Goal: Task Accomplishment & Management: Use online tool/utility

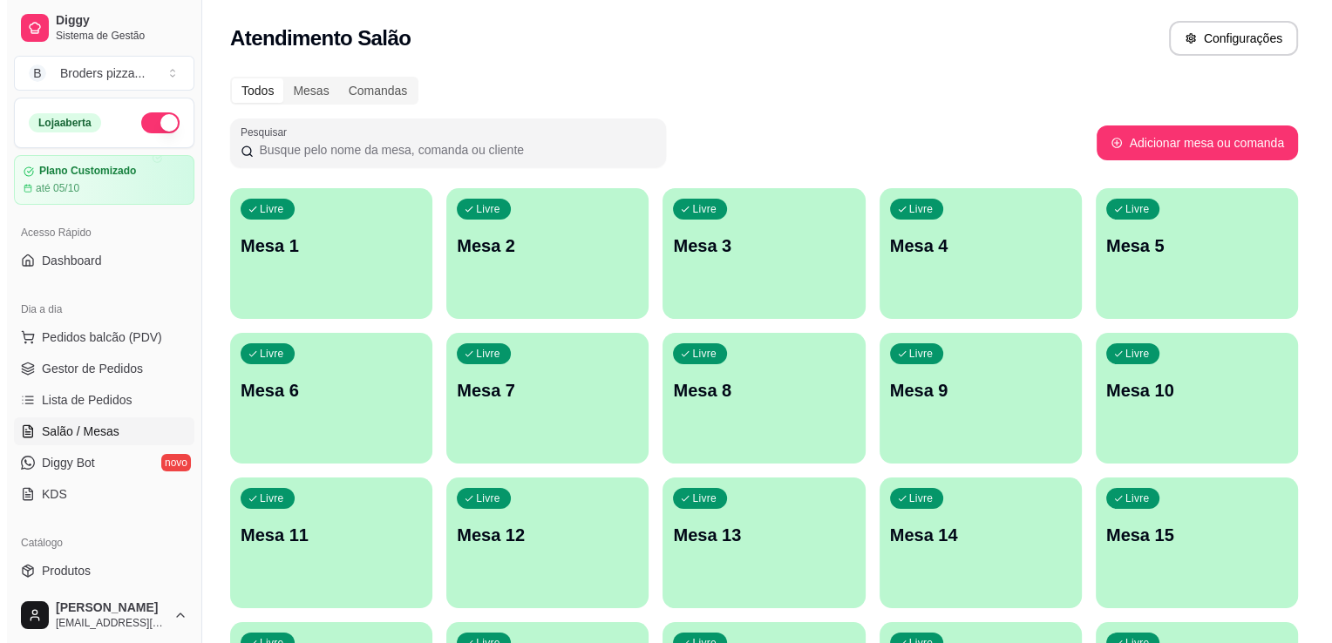
scroll to position [137, 0]
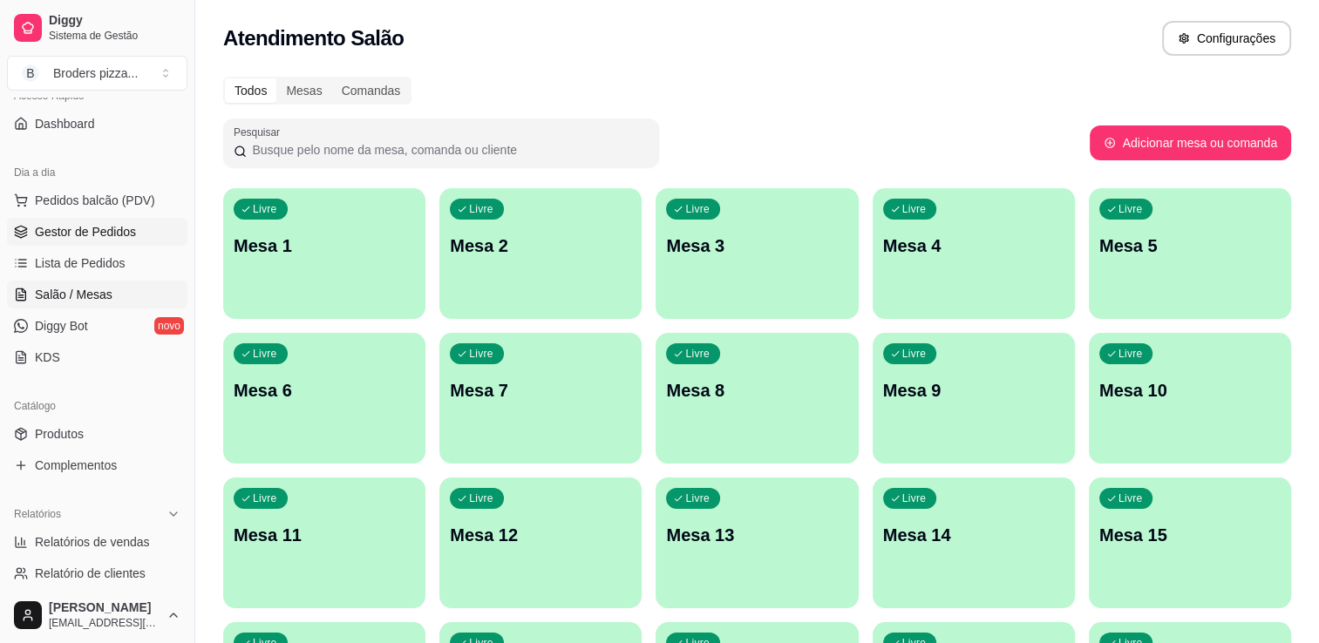
click at [91, 227] on span "Gestor de Pedidos" at bounding box center [85, 231] width 101 height 17
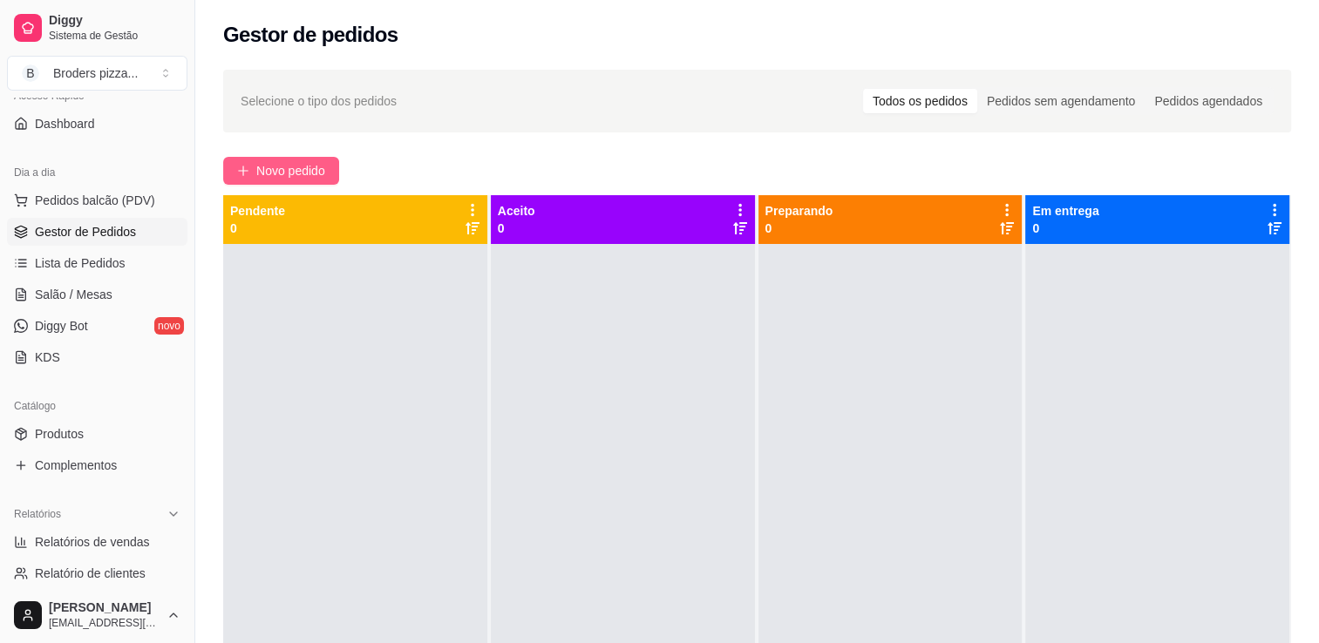
click at [308, 159] on button "Novo pedido" at bounding box center [281, 171] width 116 height 28
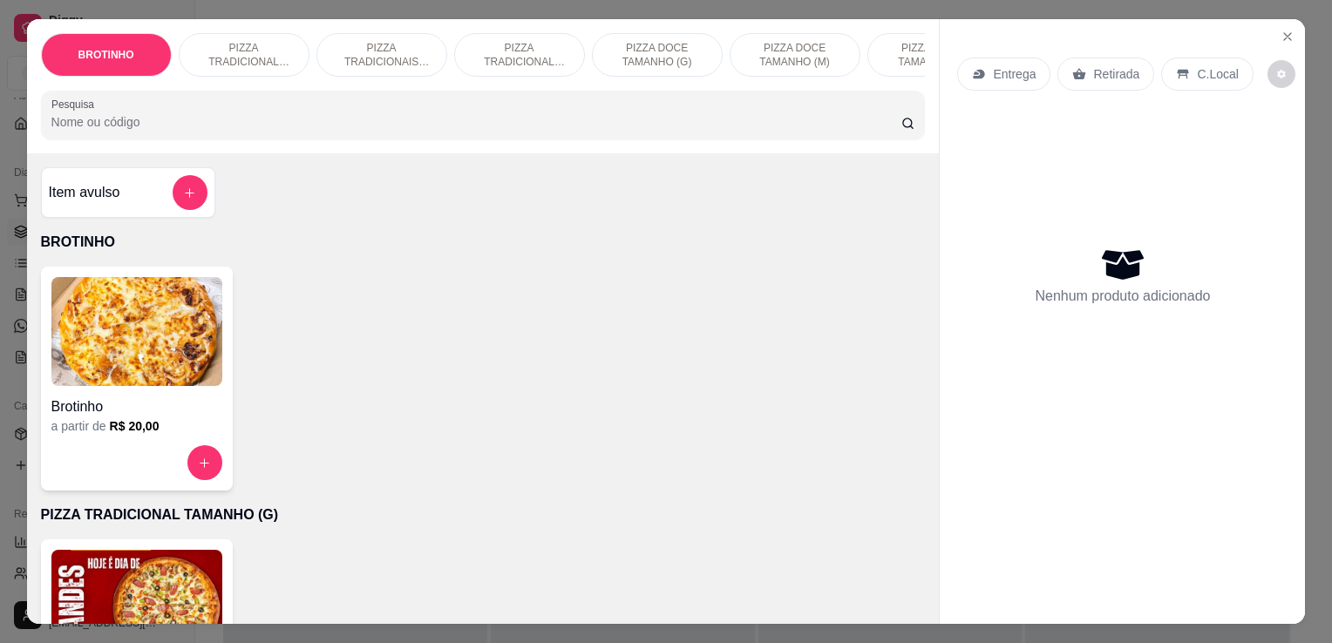
click at [184, 573] on img at bounding box center [136, 604] width 171 height 109
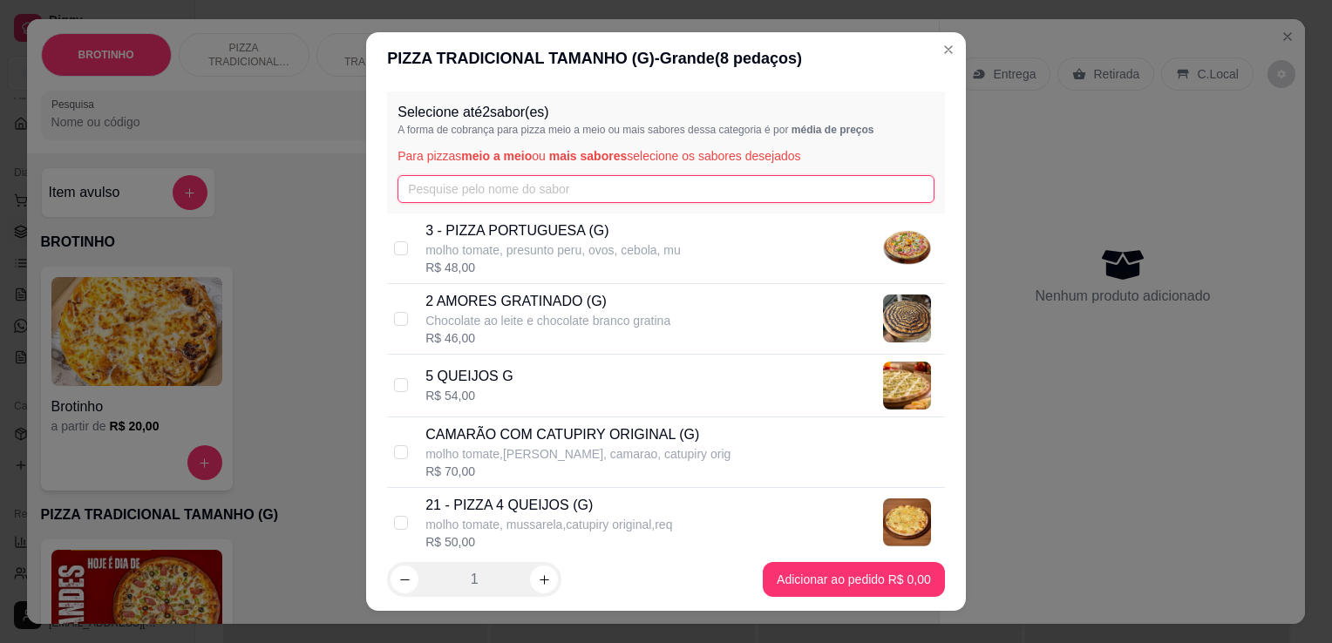
click at [536, 180] on input "text" at bounding box center [665, 189] width 537 height 28
type input "z"
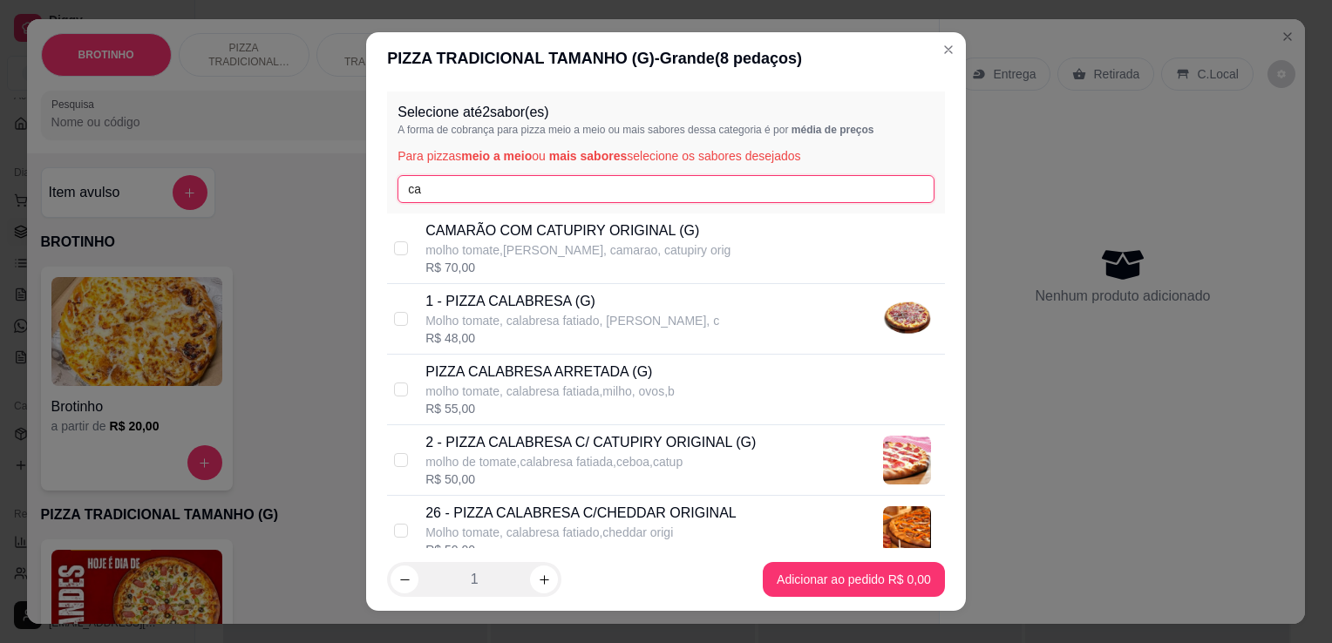
type input "ca"
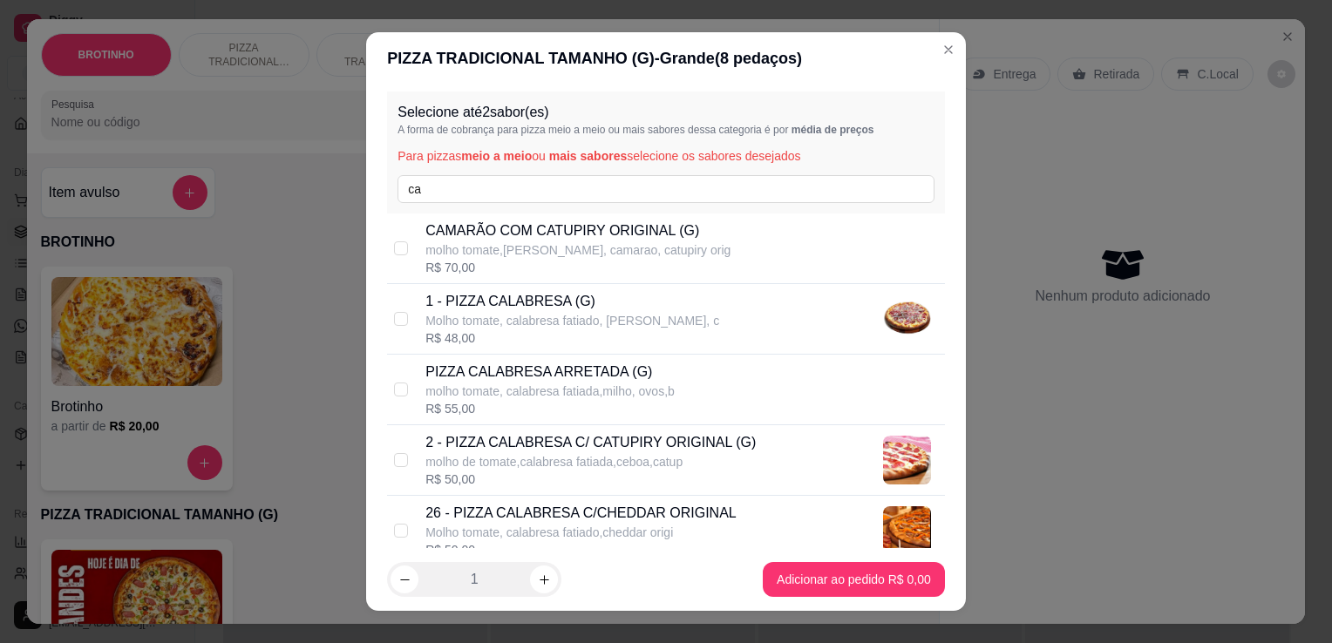
click at [613, 309] on p "1 - PIZZA CALABRESA (G)" at bounding box center [572, 301] width 294 height 21
checkbox input "true"
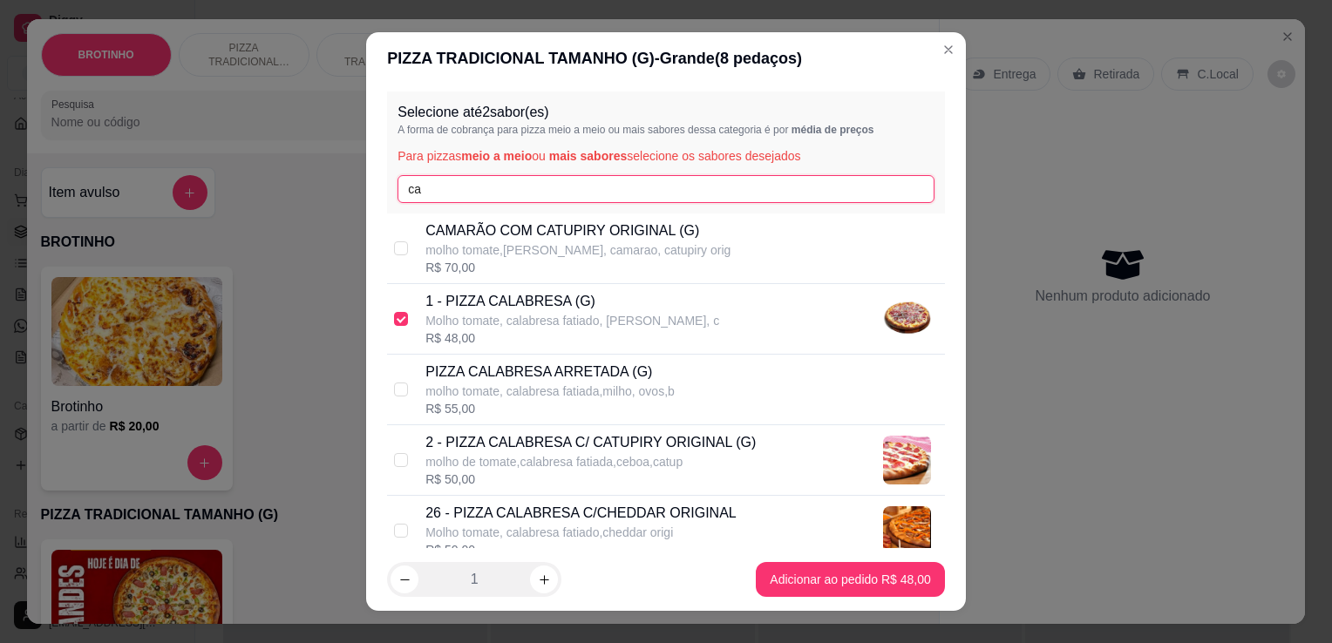
click at [552, 188] on input "ca" at bounding box center [665, 189] width 537 height 28
type input "c"
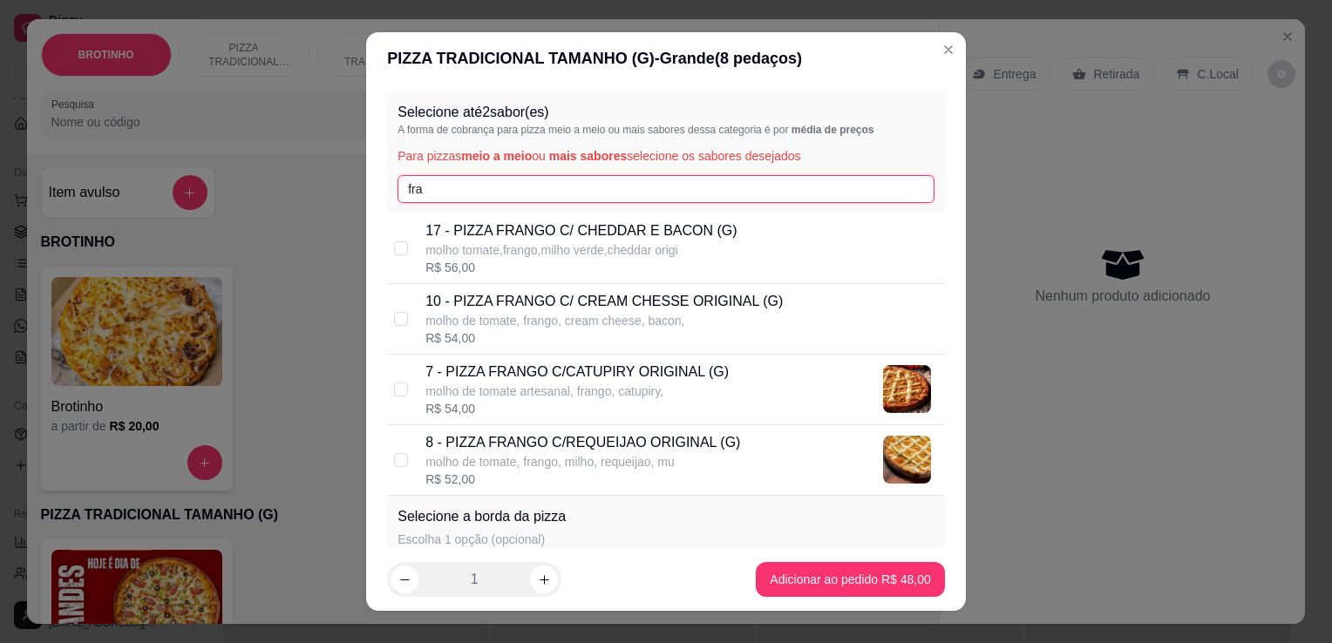
type input "fra"
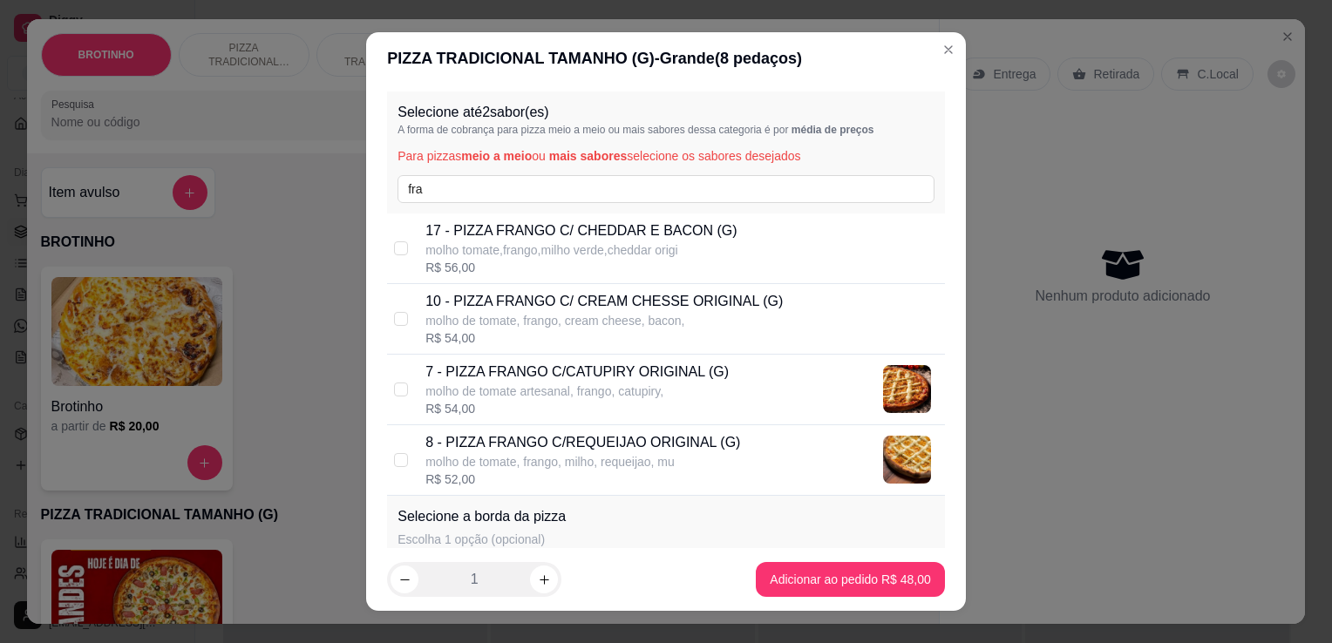
click at [596, 445] on p "8 - PIZZA FRANGO C/REQUEIJAO ORIGINAL (G)" at bounding box center [582, 442] width 315 height 21
checkbox input "true"
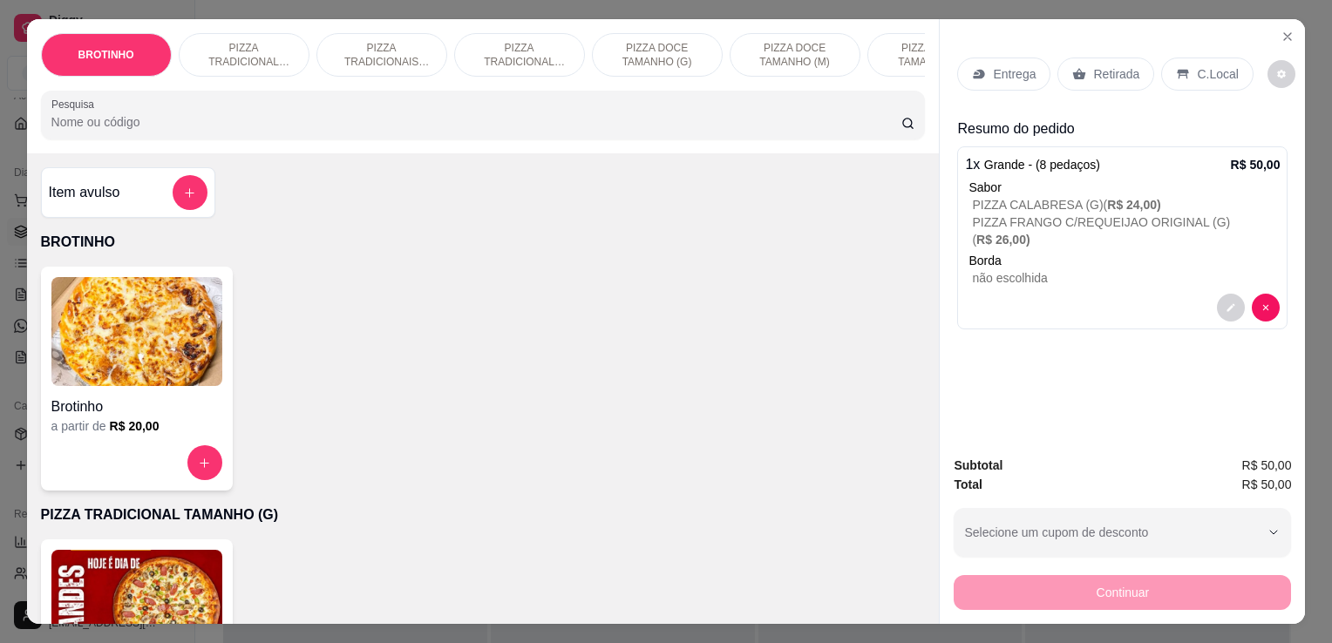
click at [1238, 294] on div at bounding box center [1248, 308] width 63 height 28
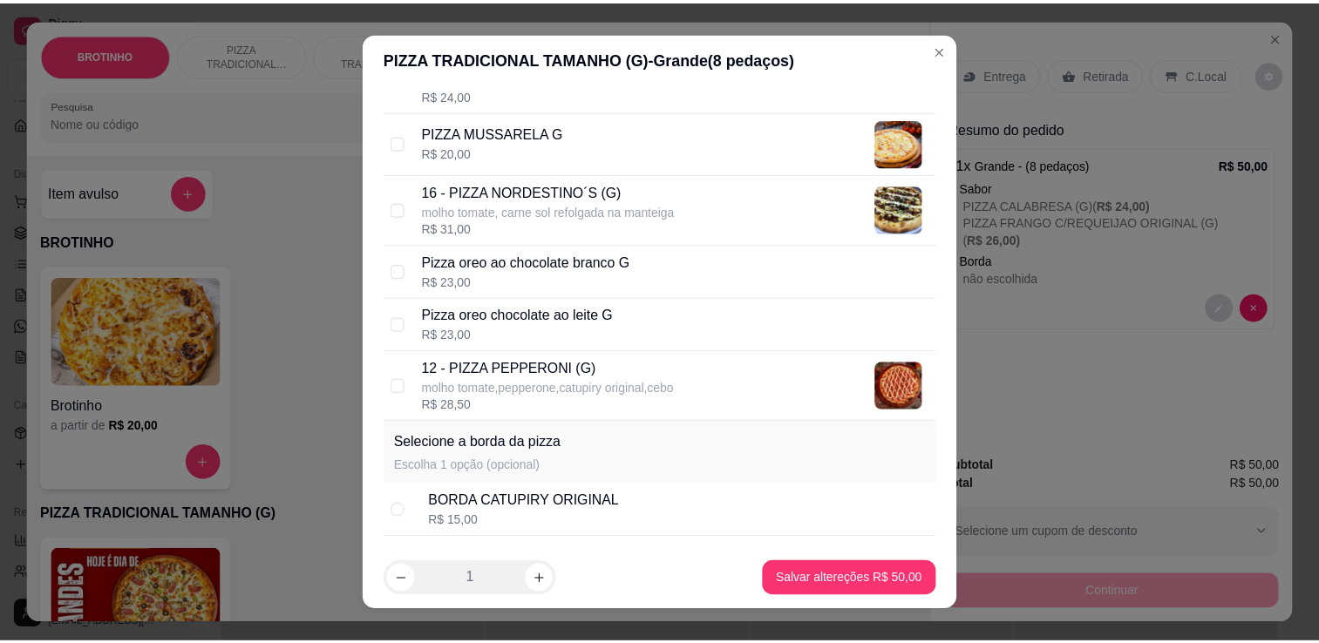
scroll to position [2422, 0]
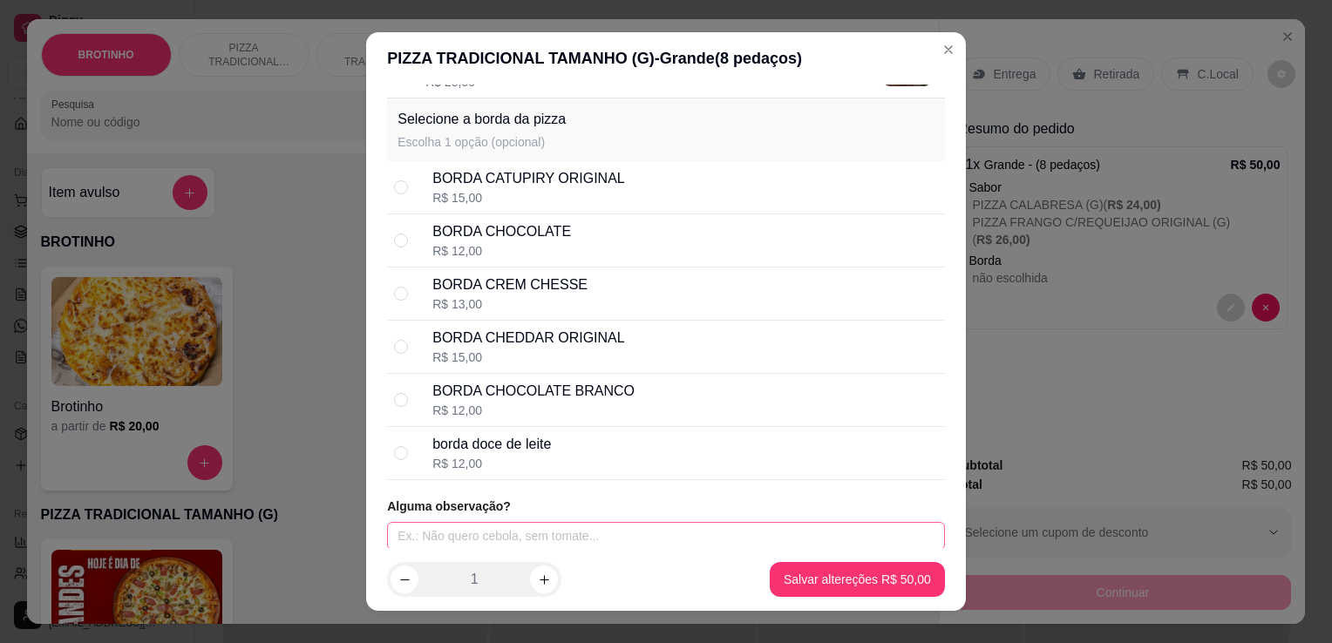
drag, startPoint x: 575, startPoint y: 507, endPoint x: 580, endPoint y: 532, distance: 24.8
click at [580, 532] on div "Alguma observação?" at bounding box center [666, 524] width 558 height 52
click at [580, 532] on input "text" at bounding box center [666, 536] width 558 height 28
type input "pouca cebola"
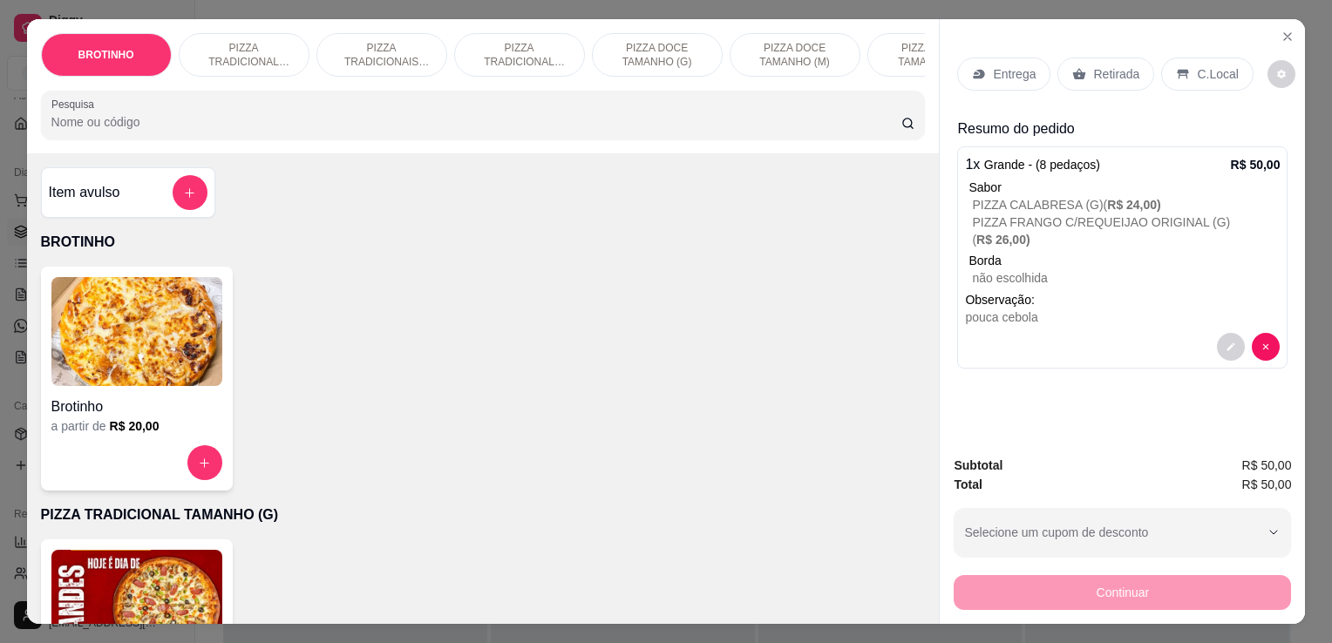
click at [1138, 71] on div "Retirada" at bounding box center [1105, 74] width 97 height 33
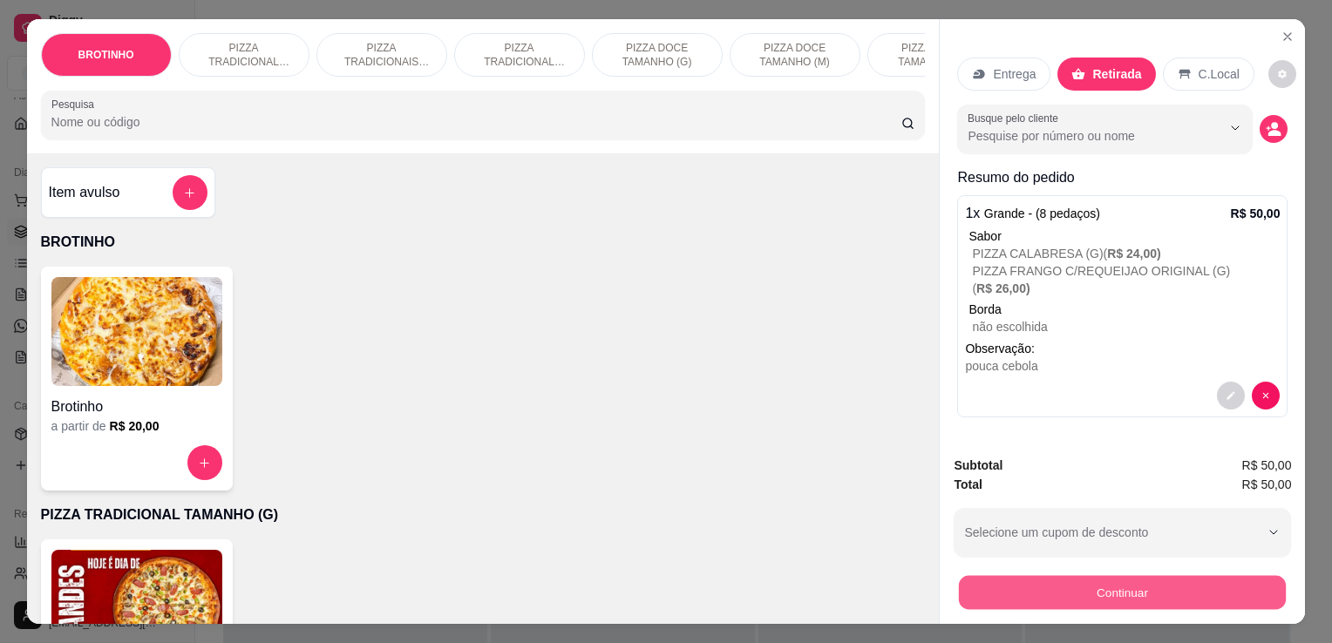
click at [1077, 581] on button "Continuar" at bounding box center [1122, 592] width 327 height 34
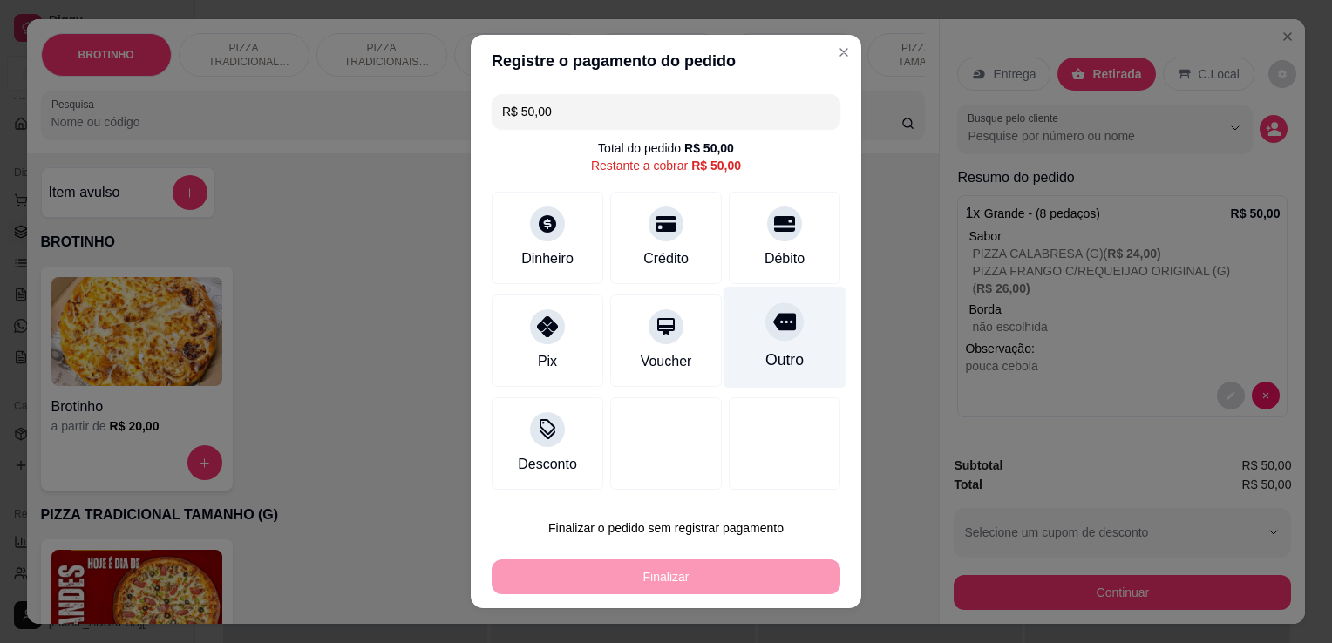
click at [765, 349] on div "Outro" at bounding box center [784, 360] width 38 height 23
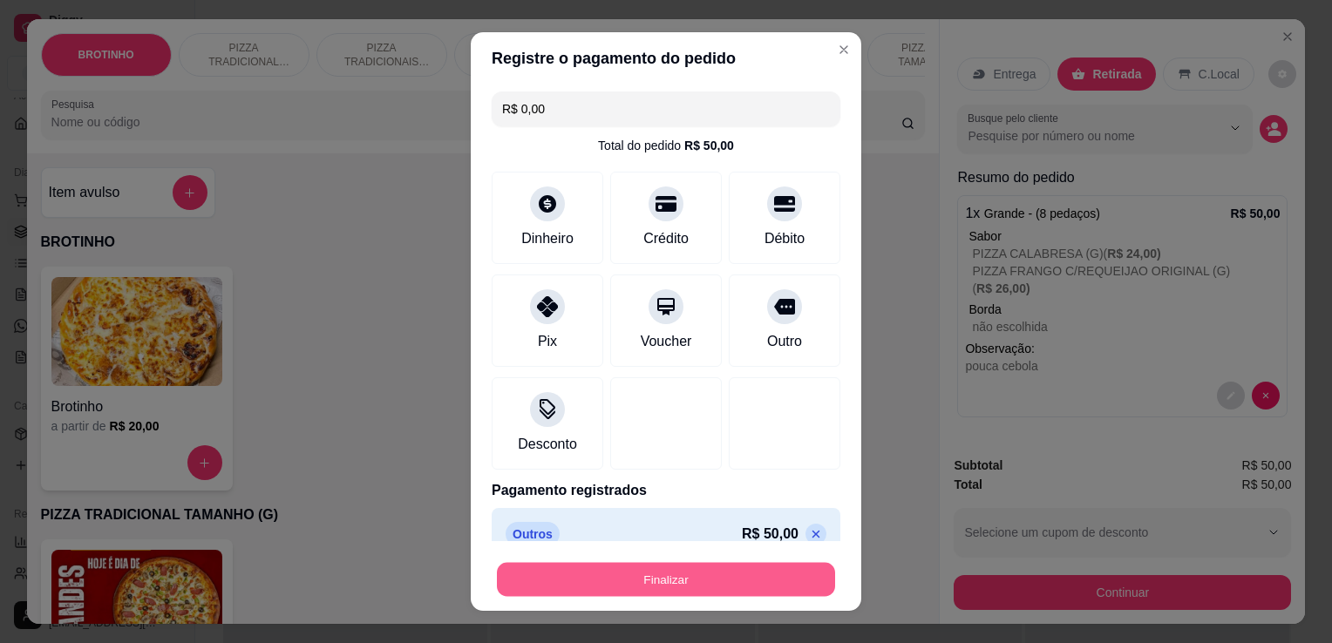
click at [647, 578] on button "Finalizar" at bounding box center [666, 580] width 338 height 34
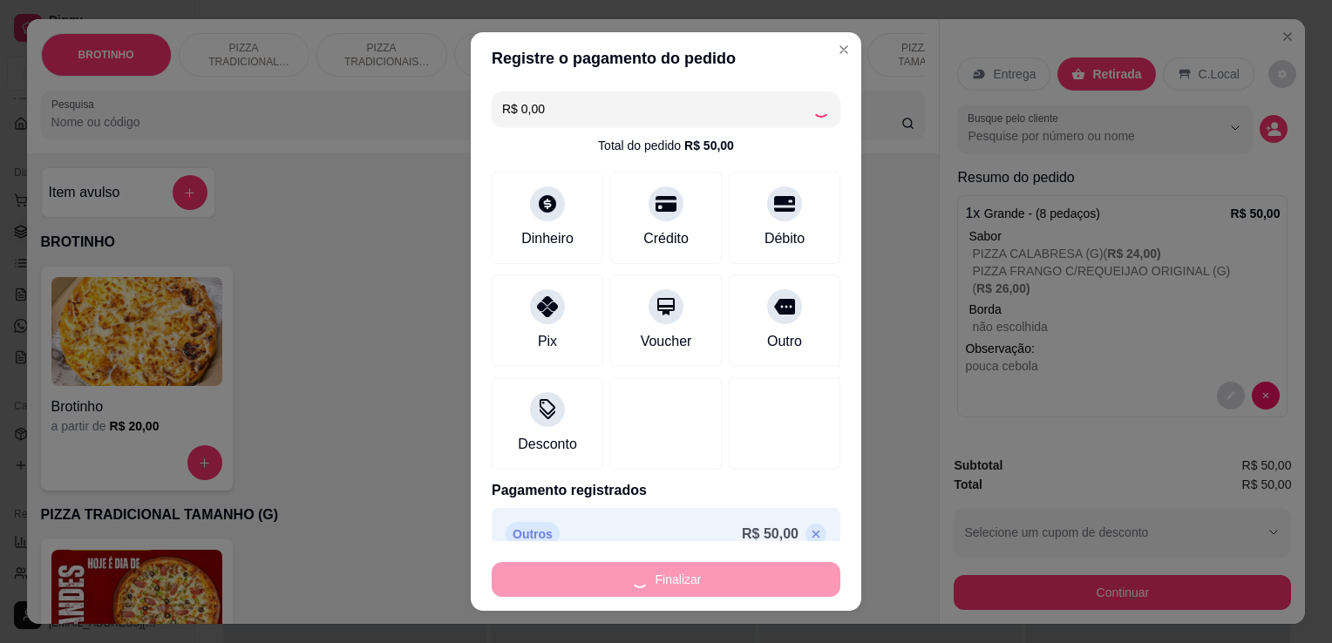
type input "-R$ 50,00"
